Goal: Transaction & Acquisition: Subscribe to service/newsletter

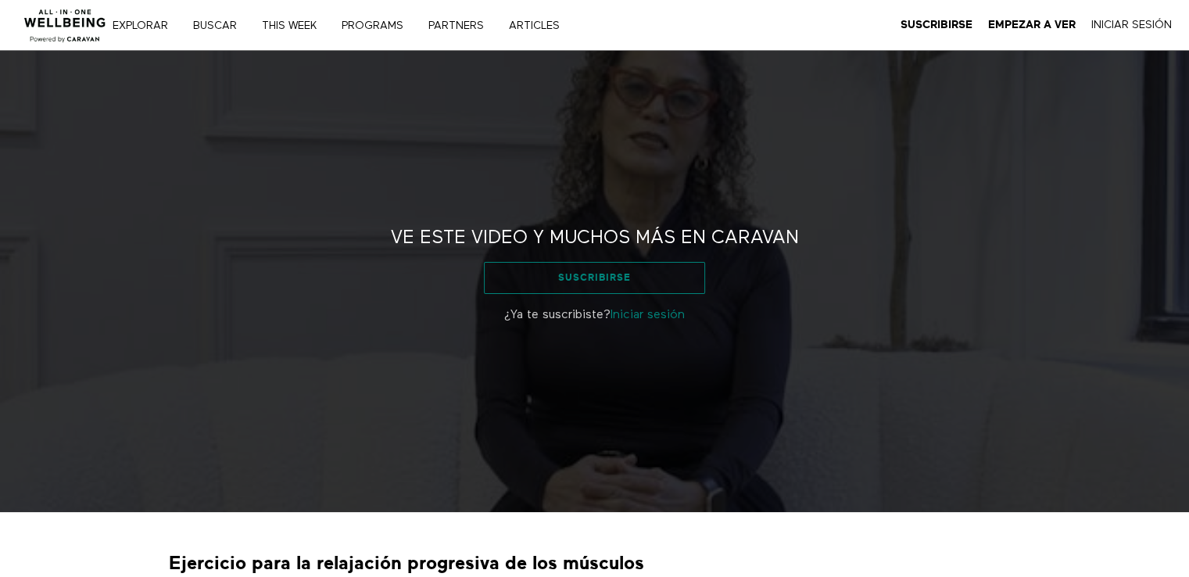
click at [598, 276] on link "Suscribirse" at bounding box center [594, 277] width 221 height 31
